Goal: Understand process/instructions: Learn how to perform a task or action

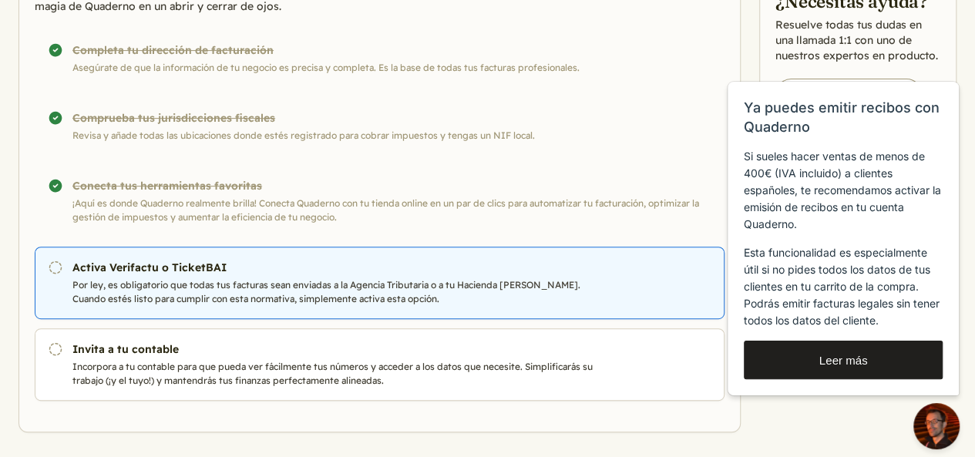
click at [318, 275] on h3 "Activa Verifactu o TicketBAI" at bounding box center [340, 267] width 536 height 15
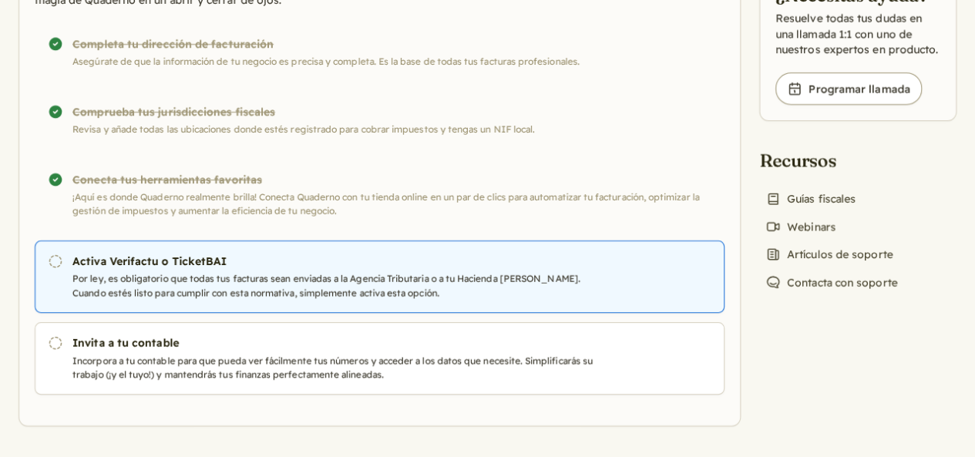
scroll to position [246, 0]
